Goal: Task Accomplishment & Management: Manage account settings

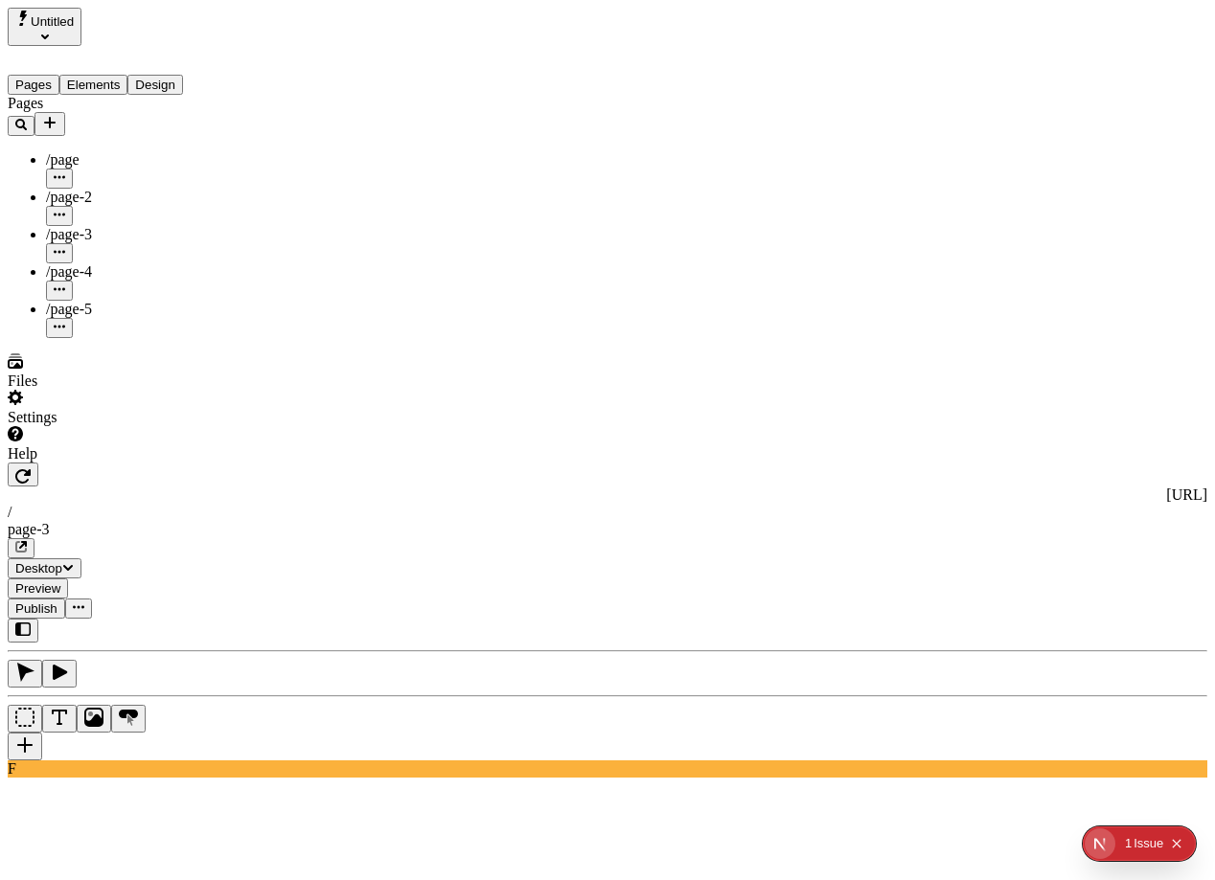
click at [22, 405] on icon at bounding box center [15, 397] width 15 height 15
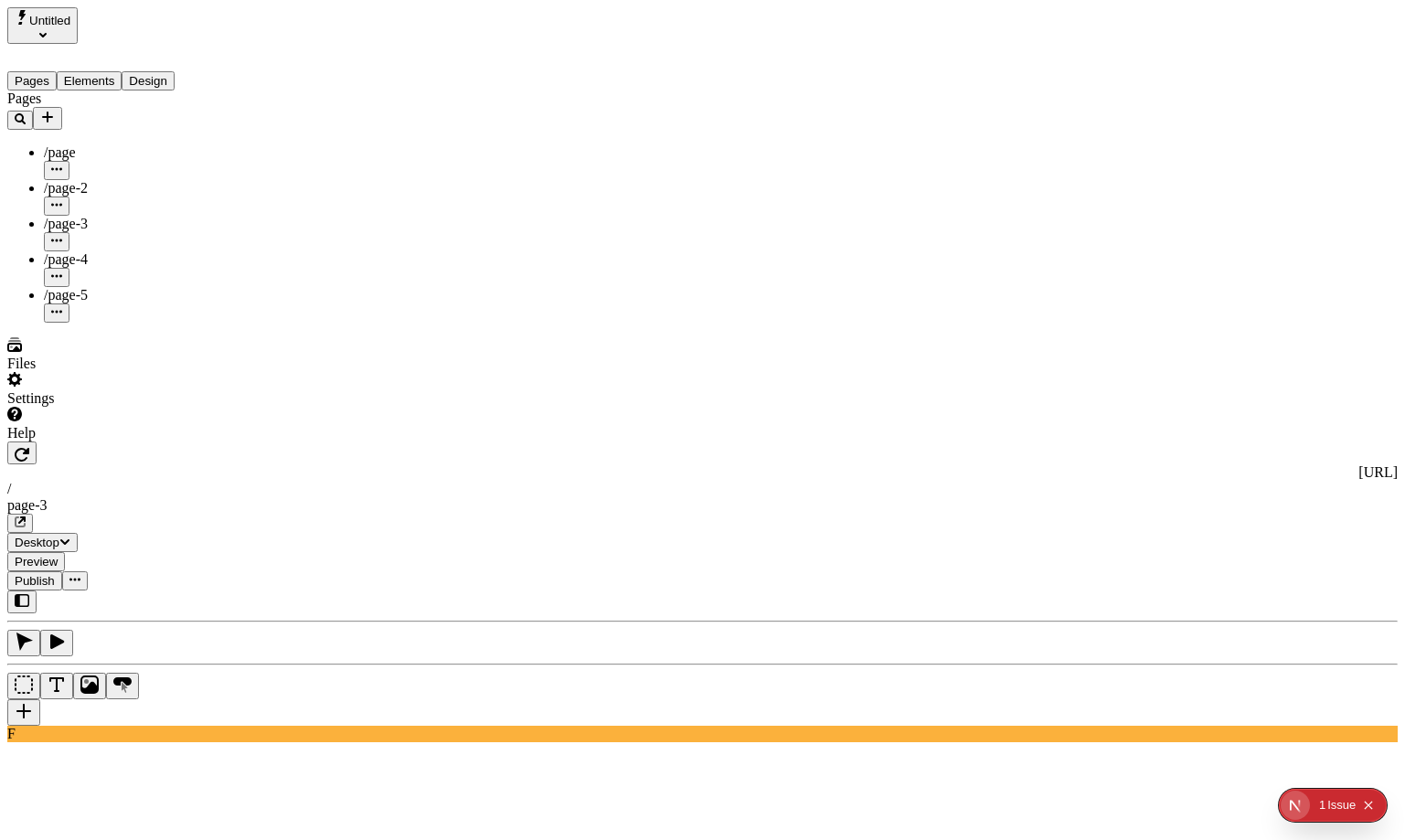
click at [52, 407] on div "Settings" at bounding box center [117, 398] width 220 height 16
